Goal: Information Seeking & Learning: Learn about a topic

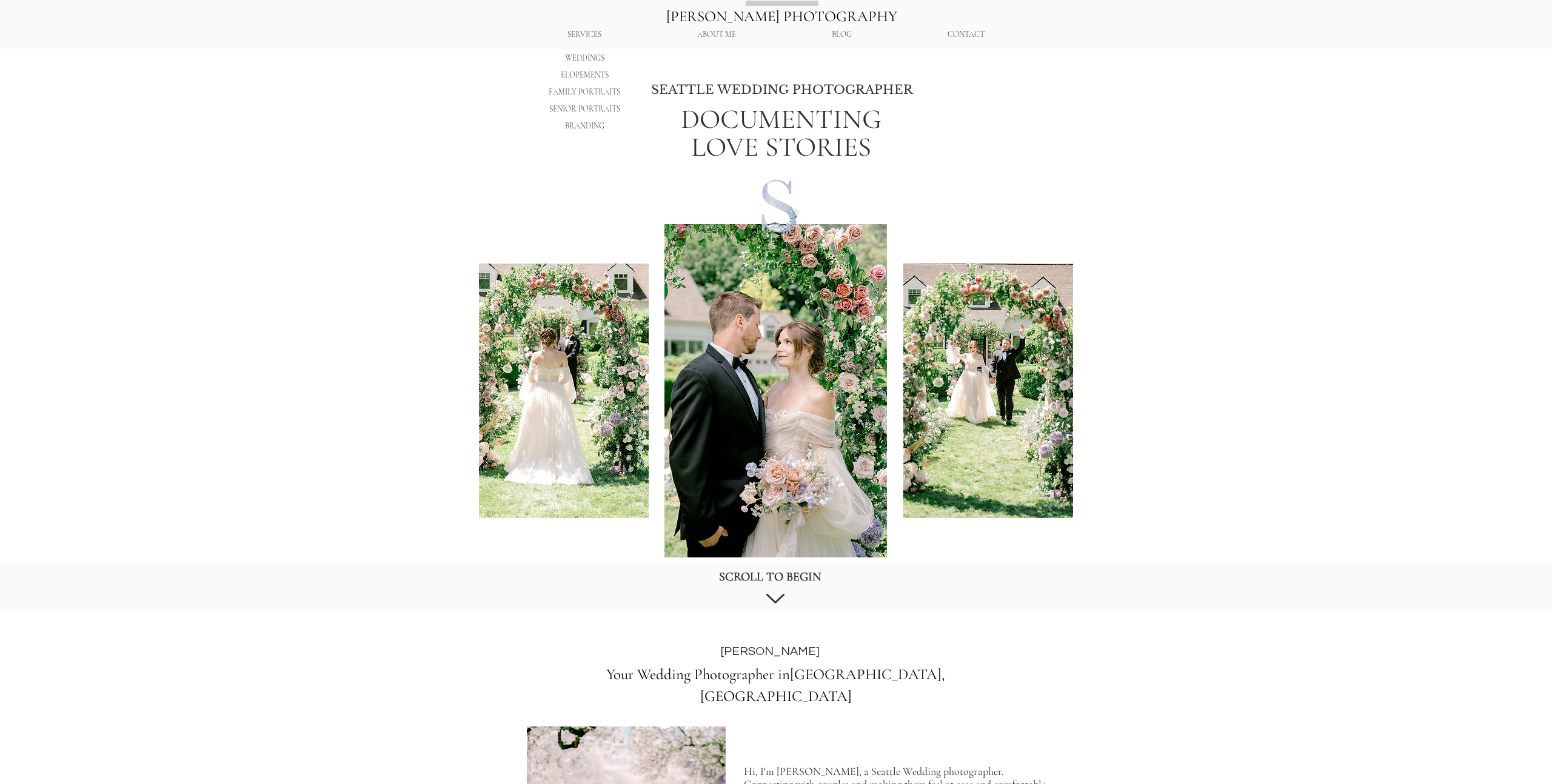
click at [587, 56] on p "WEDDINGS" at bounding box center [585, 58] width 47 height 17
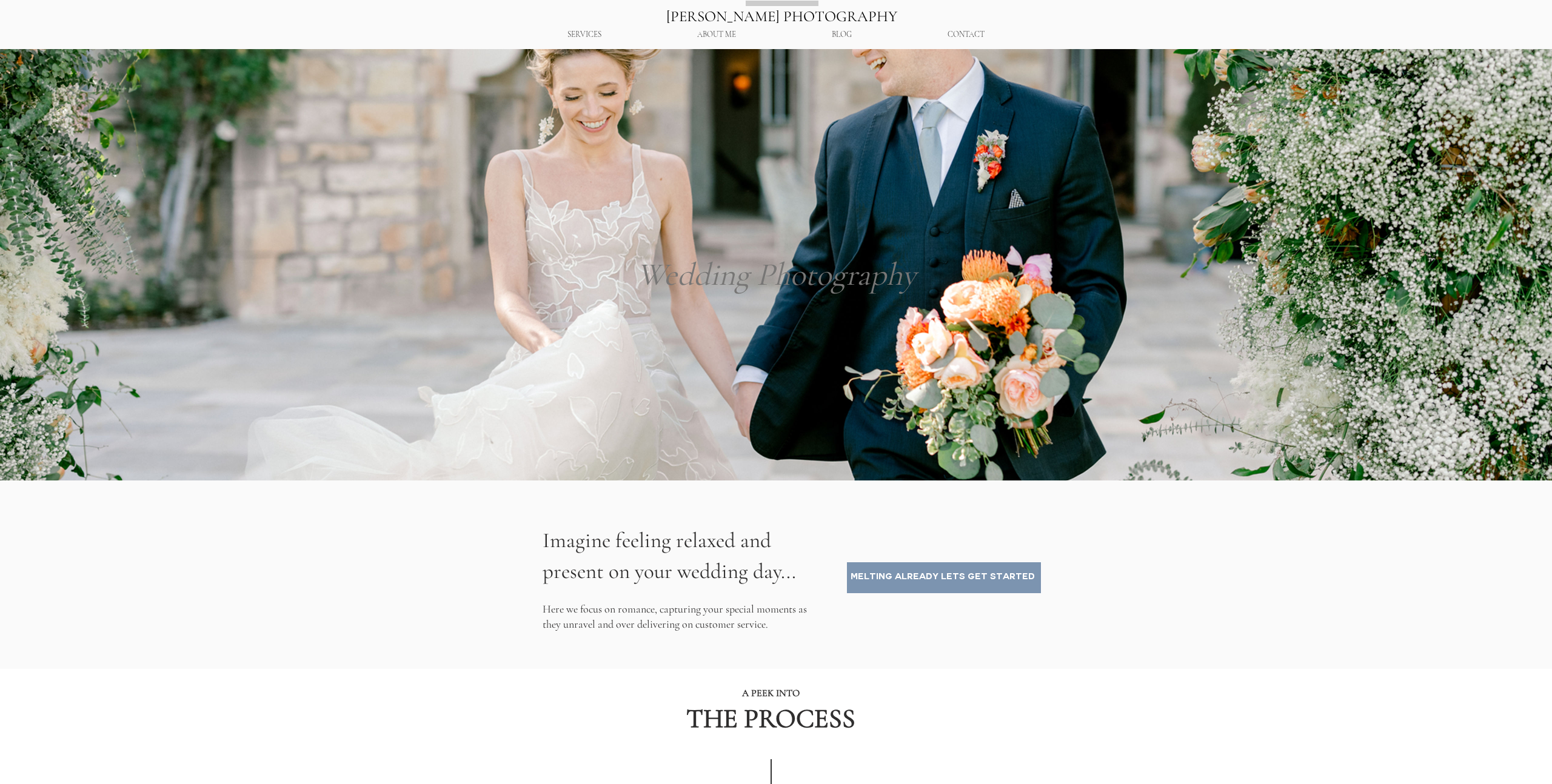
click at [841, 34] on p "BLOG" at bounding box center [841, 35] width 32 height 21
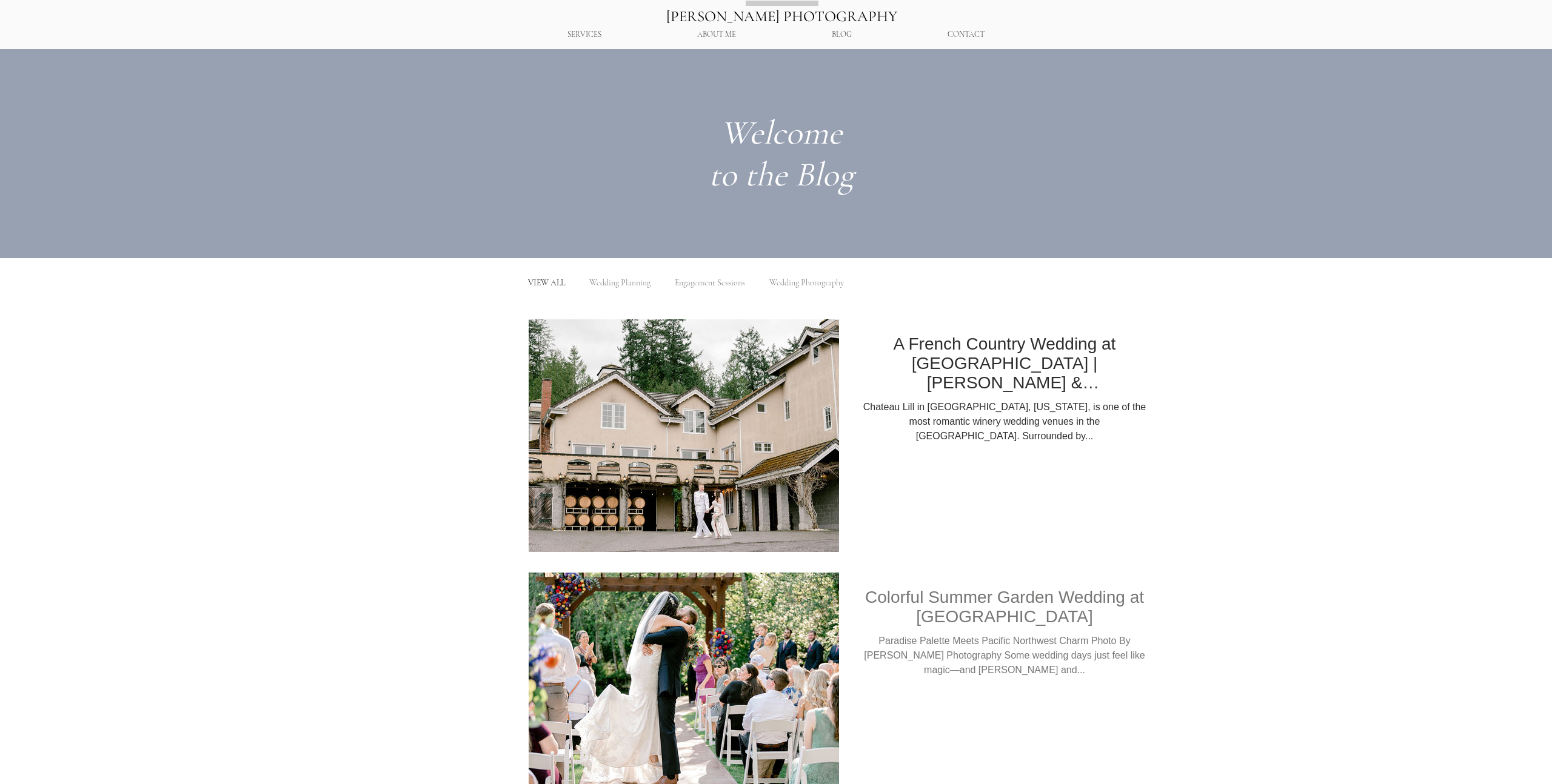
click at [1074, 365] on h2 "A French Country Wedding at [GEOGRAPHIC_DATA] | [PERSON_NAME] & [PERSON_NAME]’s…" at bounding box center [1004, 363] width 287 height 58
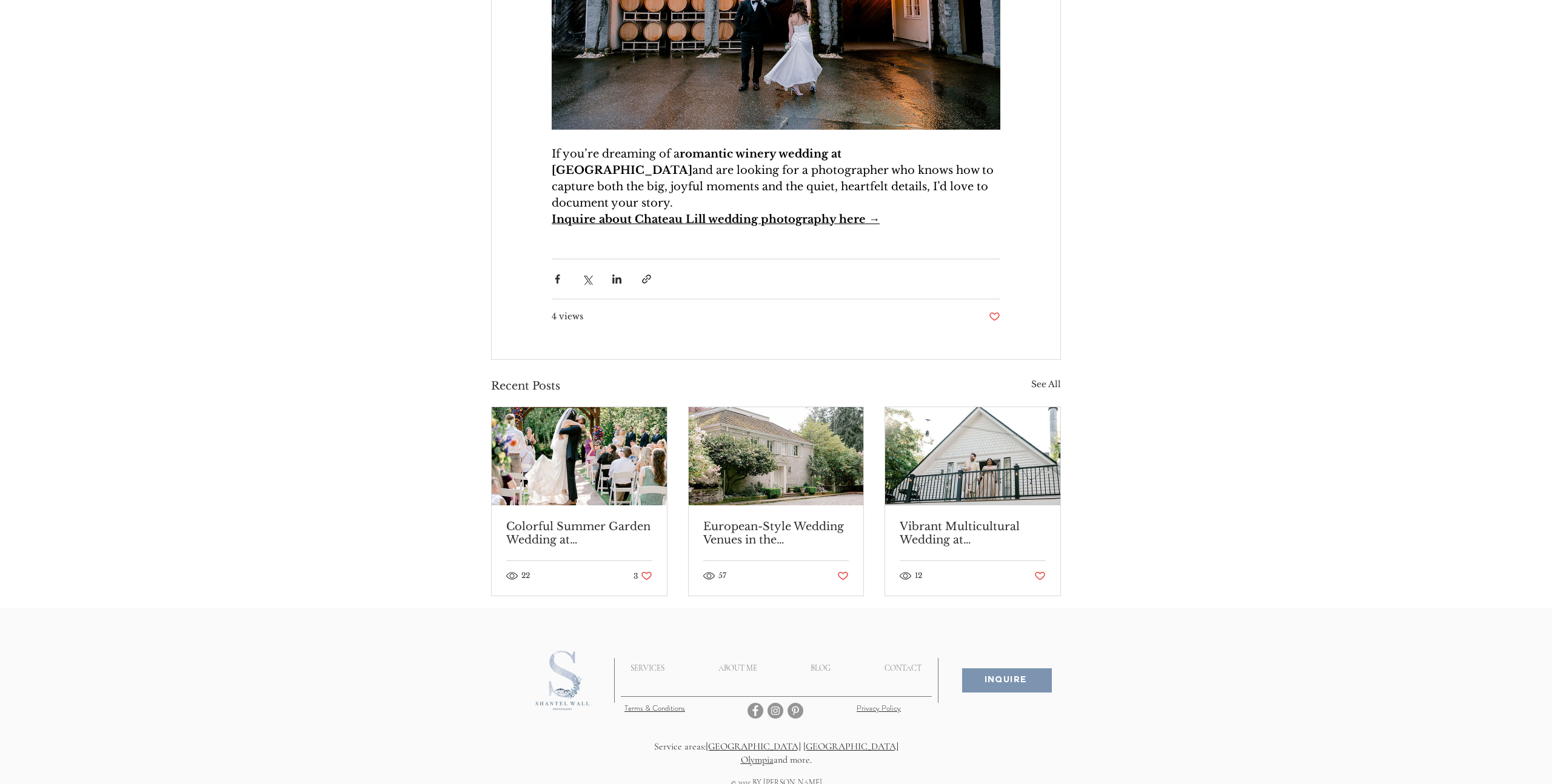
scroll to position [3368, 0]
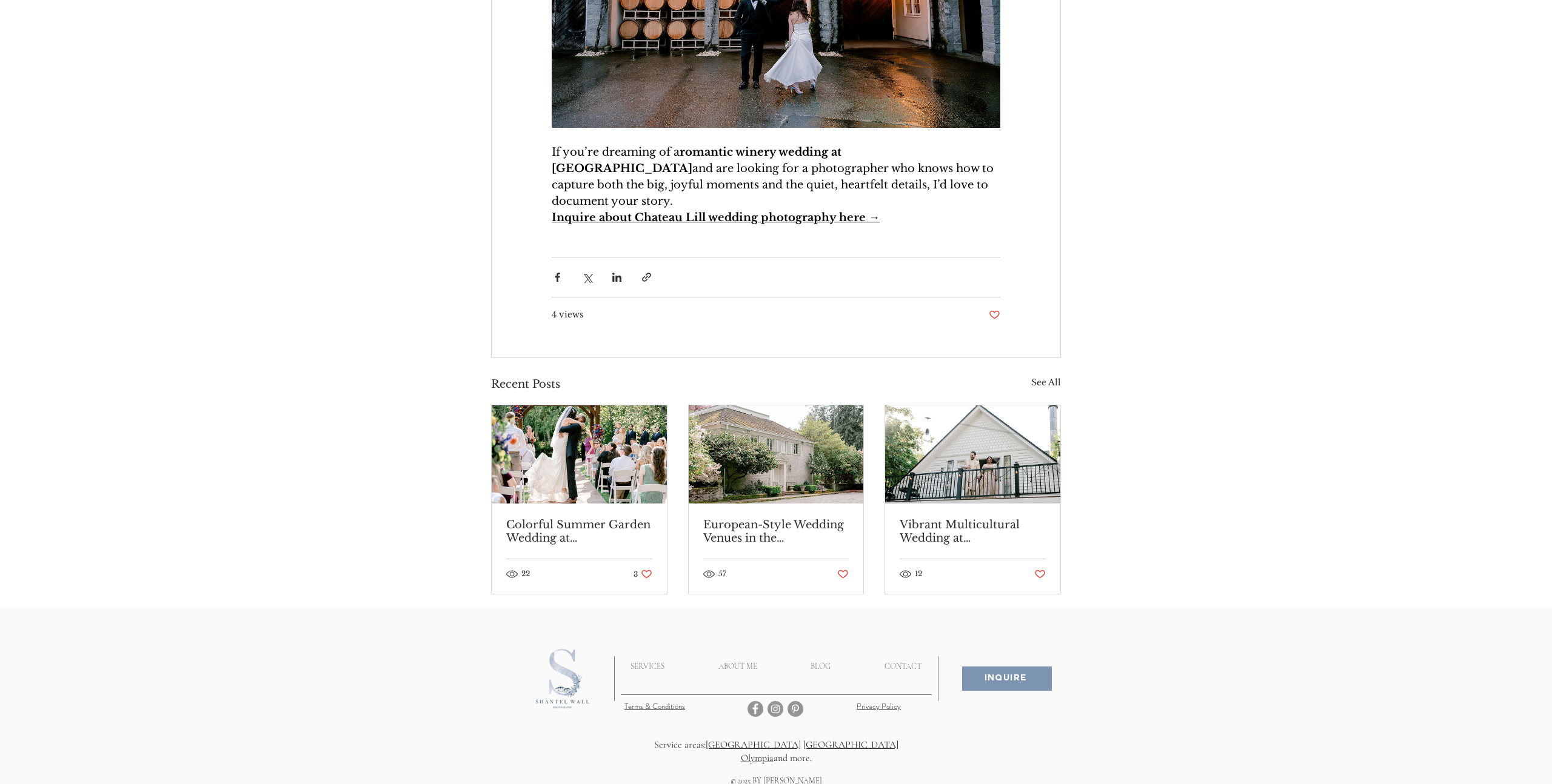
click at [799, 518] on link "European-Style Wedding Venues in the [GEOGRAPHIC_DATA]" at bounding box center [776, 531] width 146 height 27
